Goal: Task Accomplishment & Management: Complete application form

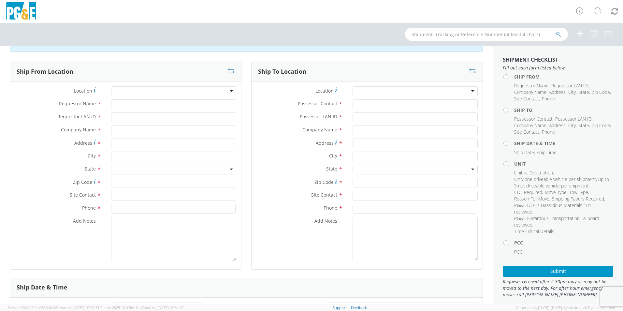
scroll to position [33, 0]
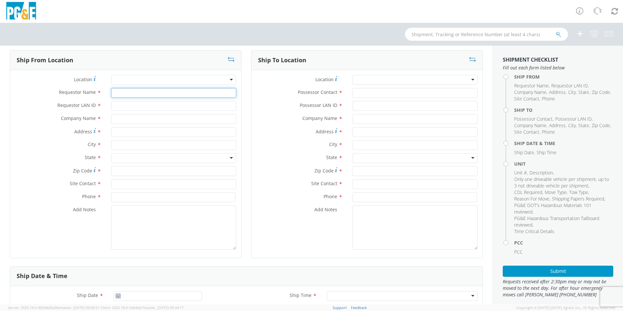
click at [123, 95] on input "Requestor Name *" at bounding box center [173, 93] width 125 height 10
type input "[PERSON_NAME]"
type input "J450"
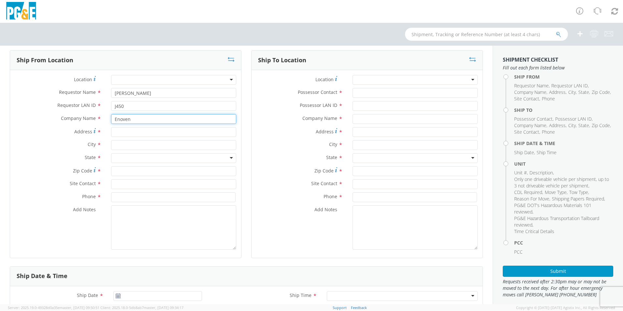
type input "Enoven"
type input "[STREET_ADDRESS]"
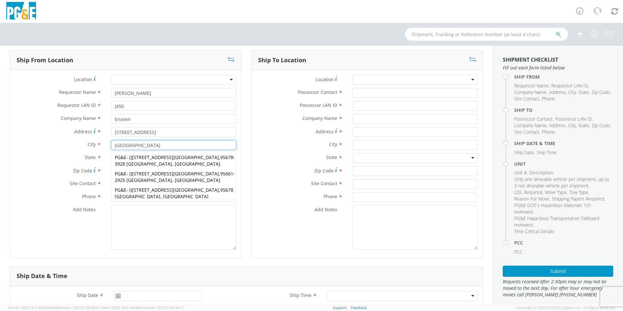
type input "[GEOGRAPHIC_DATA]"
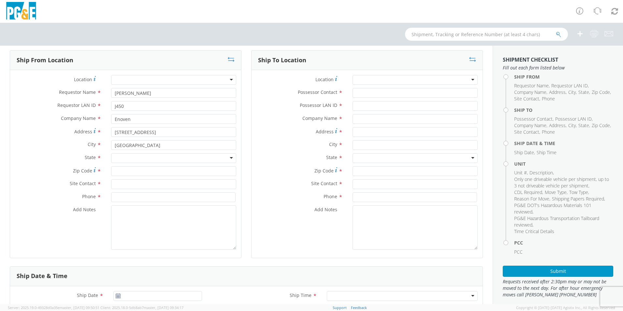
click at [89, 163] on div "State * [US_STATE] [US_STATE] [US_STATE] [US_STATE] Armed Forces Americas Armed…" at bounding box center [125, 159] width 231 height 13
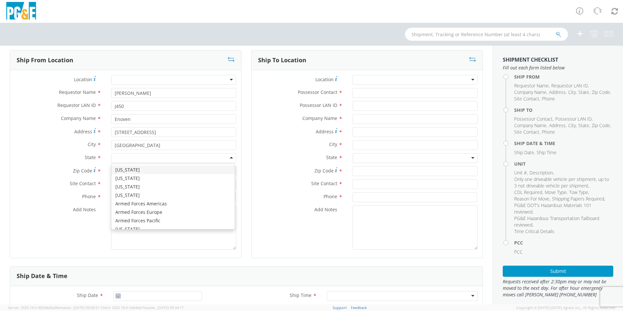
click at [115, 158] on input "select-one" at bounding box center [115, 158] width 1 height 7
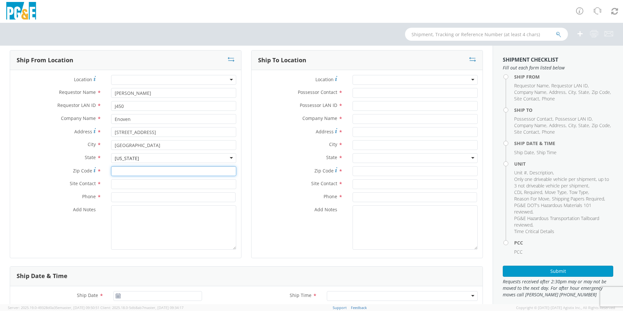
click at [117, 172] on input "Zip Code *" at bounding box center [173, 171] width 125 height 10
type input "95747"
click at [120, 183] on input "text" at bounding box center [173, 184] width 125 height 10
click at [127, 184] on input "text" at bounding box center [173, 184] width 125 height 10
type input "[PERSON_NAME]"
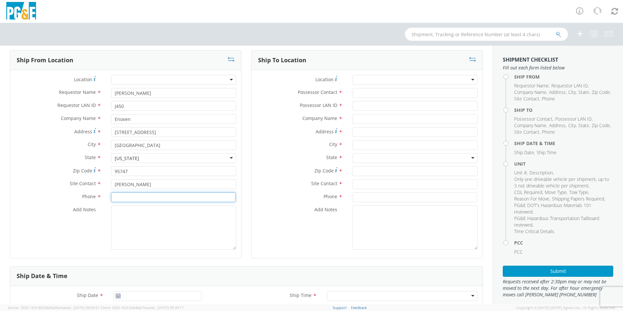
click at [126, 199] on input at bounding box center [173, 197] width 124 height 10
type input "[PHONE_NUMBER]"
click at [273, 81] on label "Location *" at bounding box center [300, 79] width 96 height 9
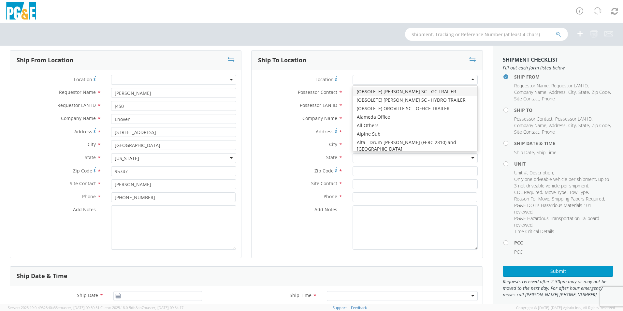
click at [468, 80] on div at bounding box center [415, 80] width 125 height 10
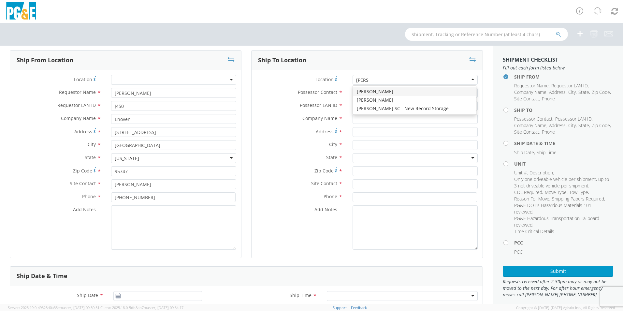
type input "[PERSON_NAME]"
type input "PG&E"
type input "[STREET_ADDRESS][PERSON_NAME]"
type input "[GEOGRAPHIC_DATA]"
type input "94014"
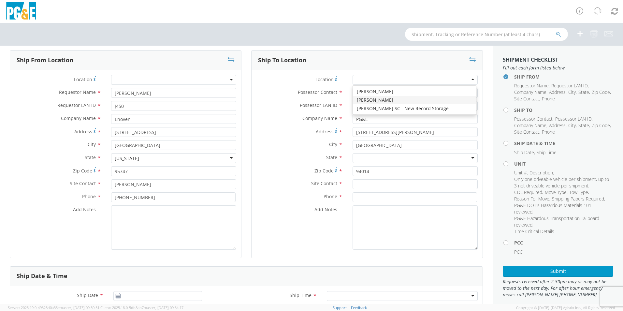
scroll to position [0, 0]
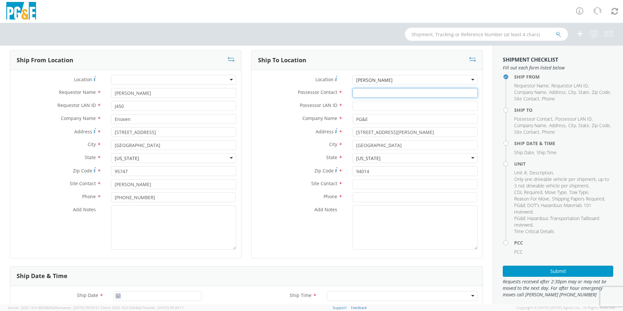
click at [369, 95] on input "Possessor Contact *" at bounding box center [415, 93] width 125 height 10
type input "Ed"
type input "Gates"
drag, startPoint x: 367, startPoint y: 94, endPoint x: 316, endPoint y: 86, distance: 51.8
click at [317, 88] on div "Location * [PERSON_NAME] SC [PERSON_NAME] SC (OBSOLETE) [GEOGRAPHIC_DATA] SC - …" at bounding box center [367, 164] width 231 height 178
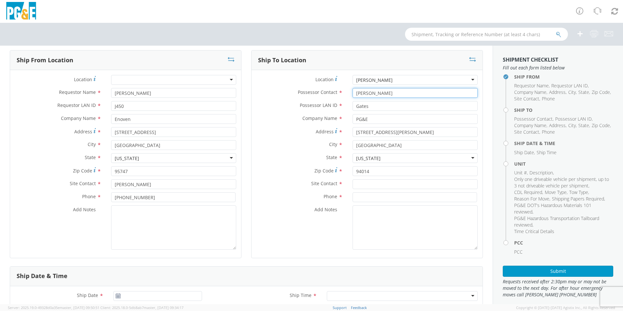
type input "[PERSON_NAME]"
drag, startPoint x: 365, startPoint y: 104, endPoint x: 348, endPoint y: 104, distance: 16.6
click at [348, 104] on div "Gates" at bounding box center [415, 106] width 135 height 10
type input "[PERSON_NAME]"
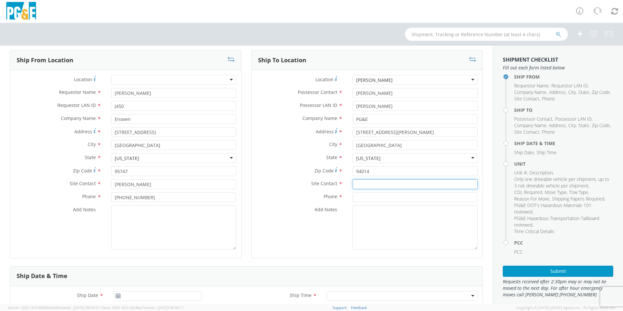
click at [353, 182] on input "text" at bounding box center [415, 184] width 125 height 10
type input "[PERSON_NAME]"
click at [328, 196] on span "Phone" at bounding box center [331, 196] width 14 height 6
click at [354, 197] on input at bounding box center [415, 197] width 124 height 10
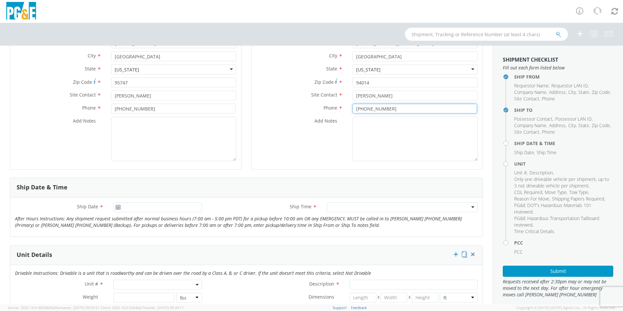
scroll to position [163, 0]
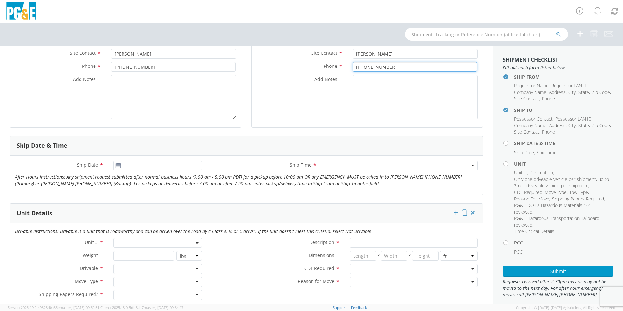
type input "[PHONE_NUMBER]"
click at [119, 167] on icon at bounding box center [118, 165] width 6 height 5
click at [116, 164] on use at bounding box center [118, 165] width 5 height 5
click at [116, 168] on icon at bounding box center [118, 165] width 6 height 5
type input "09/17/2025"
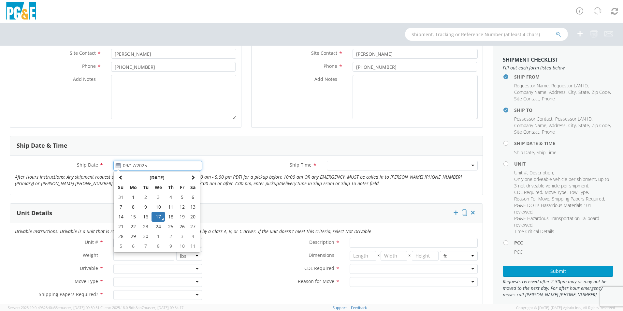
click at [135, 168] on input "09/17/2025" at bounding box center [157, 166] width 89 height 10
click at [158, 217] on td "17" at bounding box center [159, 217] width 14 height 10
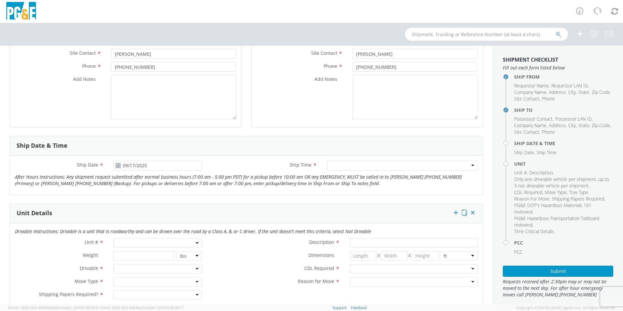
click at [340, 168] on div at bounding box center [402, 166] width 151 height 10
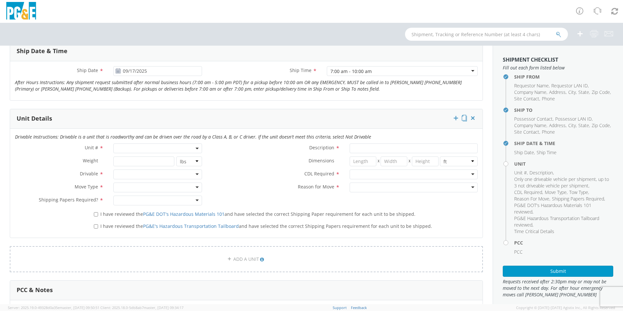
scroll to position [261, 0]
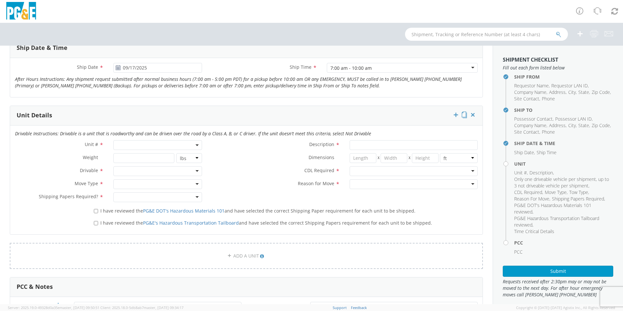
click at [149, 145] on span at bounding box center [157, 145] width 89 height 10
click at [135, 160] on input "search" at bounding box center [157, 156] width 84 height 10
type input "b25913"
type input "TRUCK; MANHOLE PUMP W/CRANE"
type input "33000"
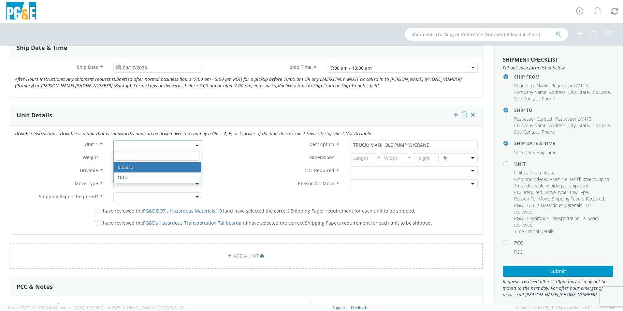
select select "B25913"
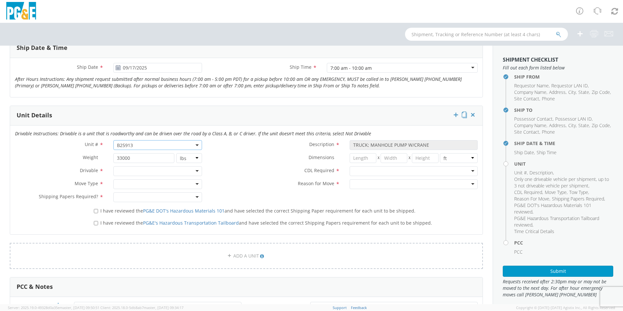
click at [363, 169] on div at bounding box center [414, 171] width 128 height 10
click at [350, 184] on div at bounding box center [414, 184] width 128 height 10
click at [195, 172] on div at bounding box center [157, 171] width 89 height 10
click at [194, 186] on div at bounding box center [157, 184] width 89 height 10
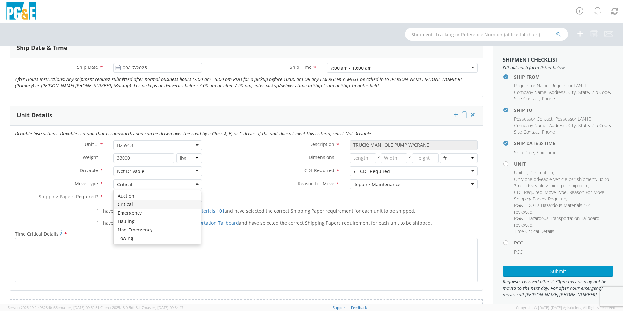
click at [193, 183] on div "Critical" at bounding box center [157, 184] width 89 height 10
click at [221, 185] on label "Reason for Move *" at bounding box center [276, 183] width 138 height 8
click at [129, 194] on div at bounding box center [157, 197] width 89 height 10
click at [95, 210] on input "I have reviewed the PG&E DOT's Hazardous Materials 101 and have selected the co…" at bounding box center [96, 211] width 4 height 4
checkbox input "true"
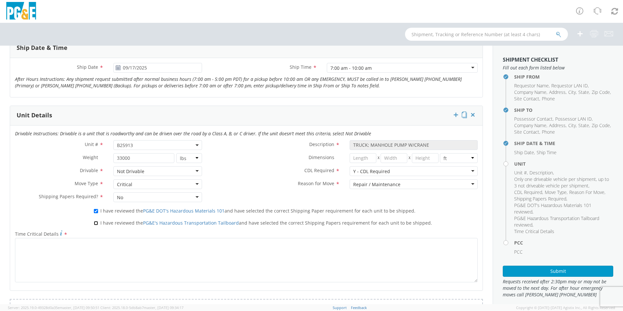
click at [94, 223] on input "I have reviewed the PG&E's Hazardous Transportation Tailboard and have selected…" at bounding box center [96, 223] width 4 height 4
checkbox input "true"
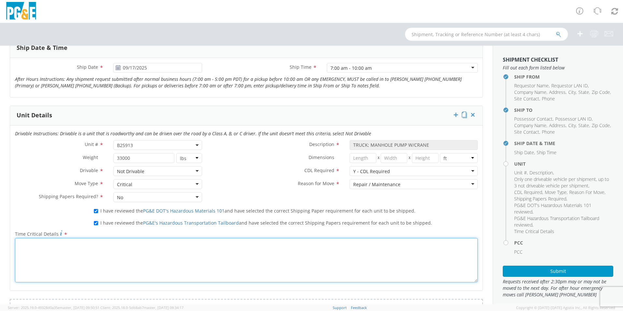
click at [94, 253] on textarea "Time Critical Details *" at bounding box center [246, 260] width 463 height 44
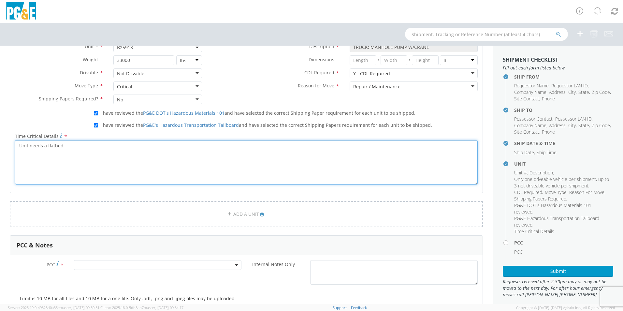
scroll to position [391, 0]
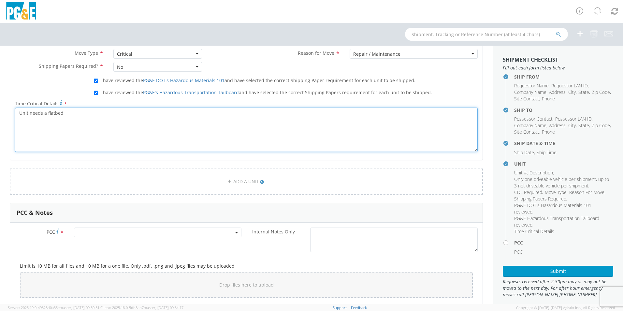
type textarea "Unit needs a flatbed"
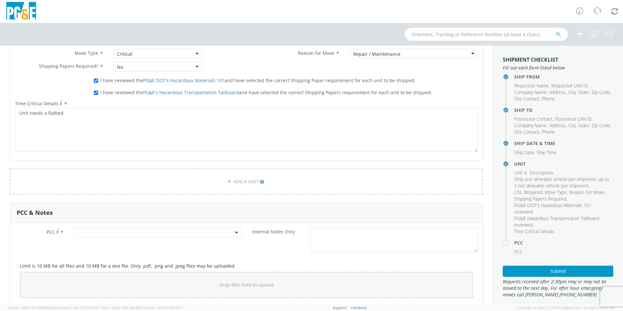
click at [229, 230] on span at bounding box center [158, 232] width 168 height 10
click at [188, 242] on input "number" at bounding box center [157, 243] width 162 height 10
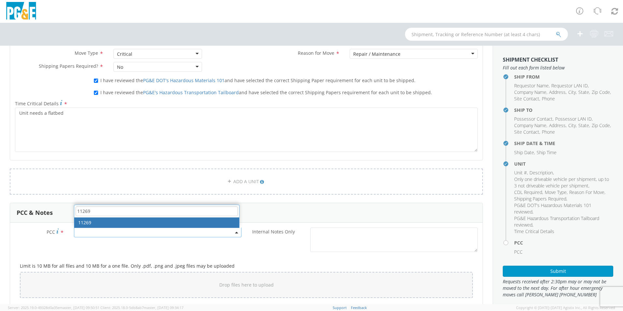
type input "11269"
select select "11269"
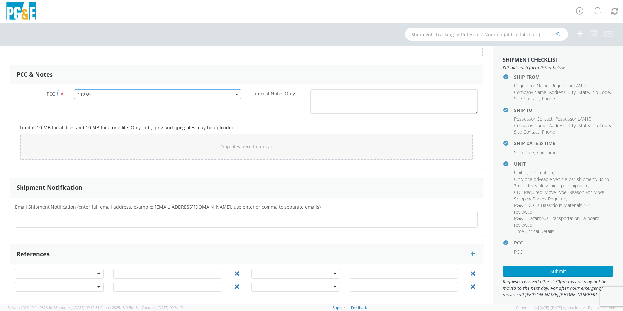
scroll to position [533, 0]
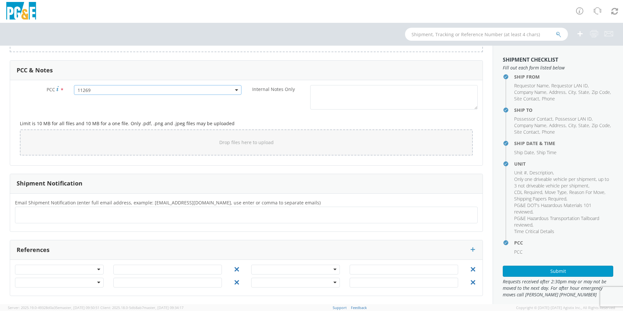
drag, startPoint x: 48, startPoint y: 216, endPoint x: 38, endPoint y: 213, distance: 10.3
click at [46, 215] on ul at bounding box center [246, 215] width 457 height 11
drag, startPoint x: 37, startPoint y: 212, endPoint x: 29, endPoint y: 212, distance: 7.2
click at [30, 212] on ul at bounding box center [246, 215] width 457 height 11
click at [25, 212] on ul at bounding box center [246, 215] width 457 height 11
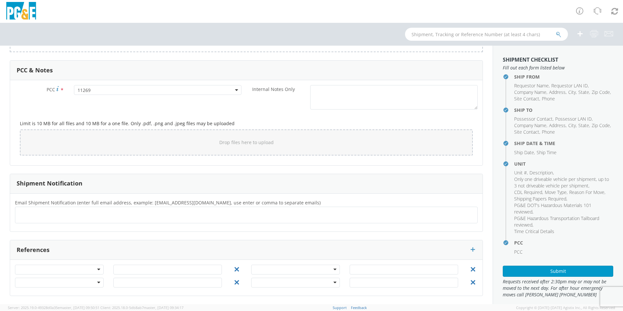
drag, startPoint x: 25, startPoint y: 214, endPoint x: 22, endPoint y: 215, distance: 3.4
click at [22, 215] on input "text" at bounding box center [21, 214] width 7 height 9
type input "[PERSON_NAME][EMAIL_ADDRESS][DOMAIN_NAME]"
type input "[EMAIL_ADDRESS][DOMAIN_NAME]"
click at [145, 215] on ul "[PERSON_NAME][EMAIL_ADDRESS][DOMAIN_NAME] × [EMAIL_ADDRESS][DOMAIN_NAME] ×" at bounding box center [246, 215] width 457 height 11
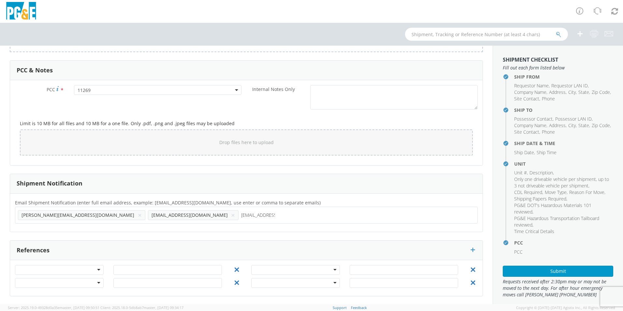
type input "[EMAIL_ADDRESS][DOMAIN_NAME]"
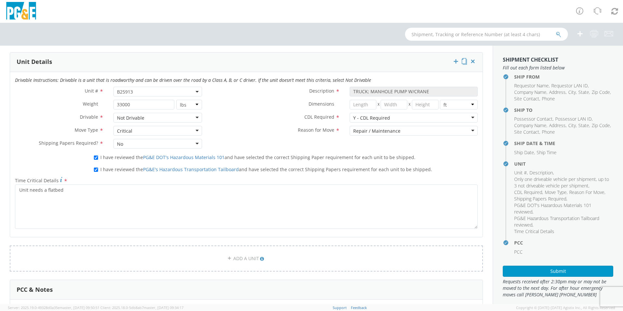
scroll to position [326, 0]
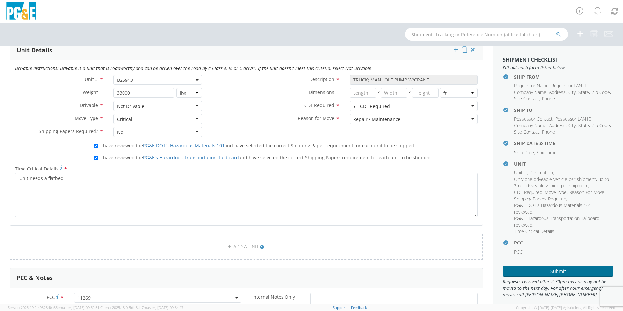
click at [532, 268] on button "Submit" at bounding box center [558, 271] width 110 height 11
